Goal: Obtain resource: Download file/media

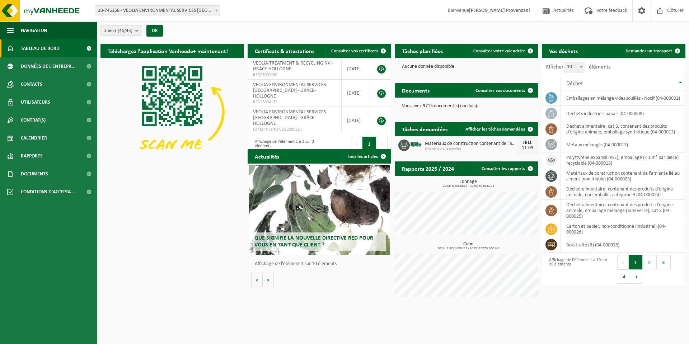
click at [218, 12] on span at bounding box center [216, 10] width 7 height 9
type input "s"
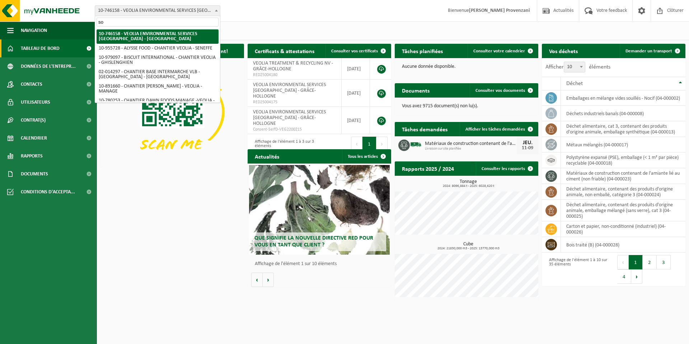
type input "som"
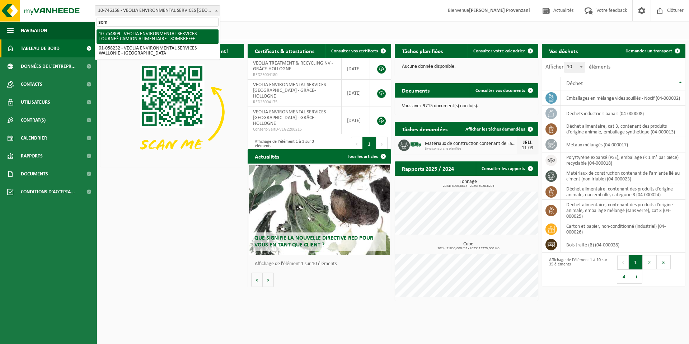
select select "95907"
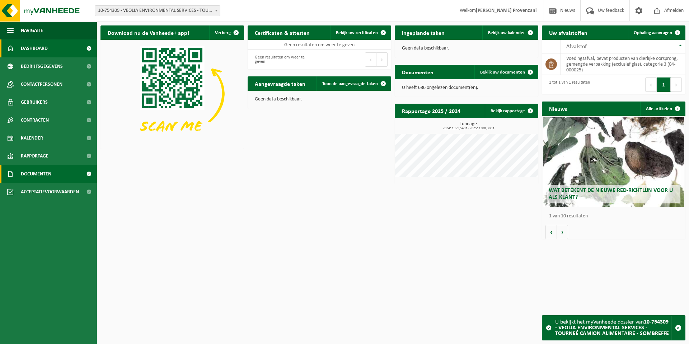
click at [46, 175] on span "Documenten" at bounding box center [36, 174] width 30 height 18
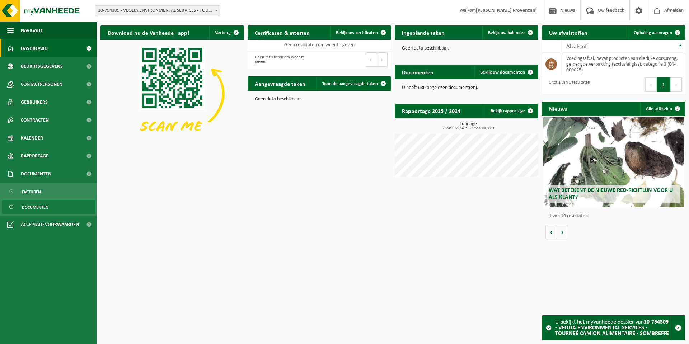
click at [57, 205] on link "Documenten" at bounding box center [48, 207] width 93 height 14
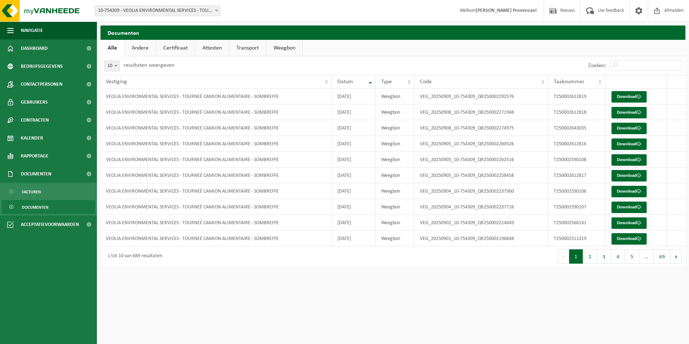
click at [281, 51] on link "Weegbon" at bounding box center [284, 48] width 36 height 16
click at [639, 241] on span at bounding box center [638, 238] width 5 height 5
